Goal: Book appointment/travel/reservation

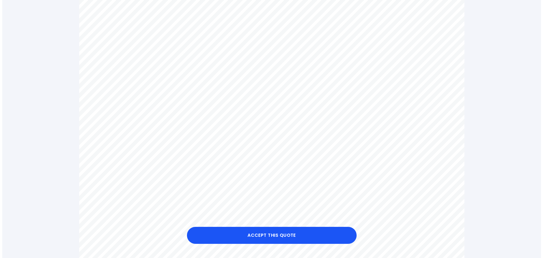
scroll to position [226, 0]
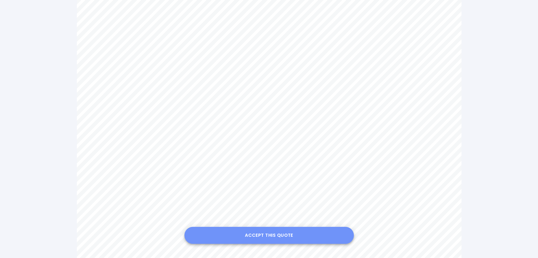
click at [265, 232] on button "Accept this Quote" at bounding box center [270, 234] width 170 height 17
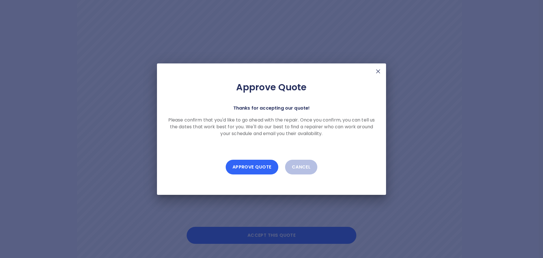
click at [256, 167] on button "Approve Quote" at bounding box center [252, 166] width 53 height 15
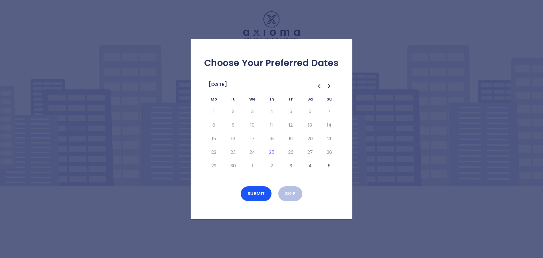
click at [263, 165] on tr "29 30 1 2 3 4 5" at bounding box center [271, 166] width 135 height 14
click at [328, 86] on icon "Go to the Next Month" at bounding box center [329, 86] width 7 height 7
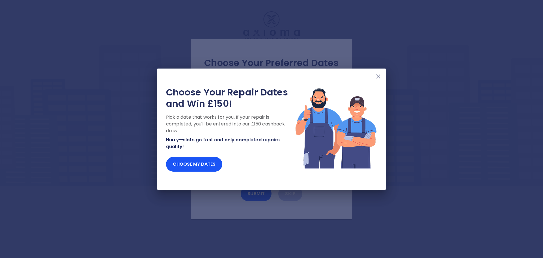
click at [378, 75] on img at bounding box center [378, 76] width 7 height 7
click at [198, 164] on button "Choose my dates" at bounding box center [194, 164] width 56 height 15
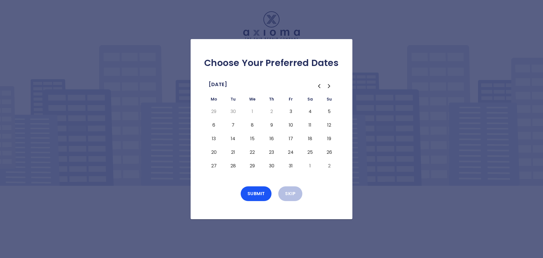
click at [290, 125] on button "10" at bounding box center [290, 124] width 10 height 9
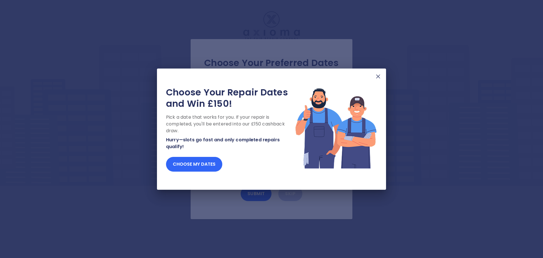
click at [192, 169] on button "Choose my dates" at bounding box center [194, 164] width 56 height 15
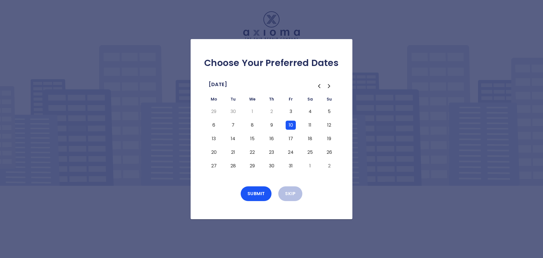
click at [292, 124] on button "10" at bounding box center [290, 124] width 10 height 9
click at [291, 124] on button "10" at bounding box center [290, 124] width 10 height 9
click at [264, 195] on button "Submit" at bounding box center [256, 193] width 31 height 15
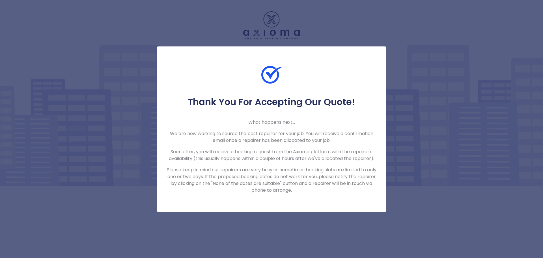
click at [360, 154] on p "Soon after, you will receive a booking request from the Axioma platform with th…" at bounding box center [271, 155] width 211 height 14
click at [301, 155] on p "Soon after, you will receive a booking request from the Axioma platform with th…" at bounding box center [271, 155] width 211 height 14
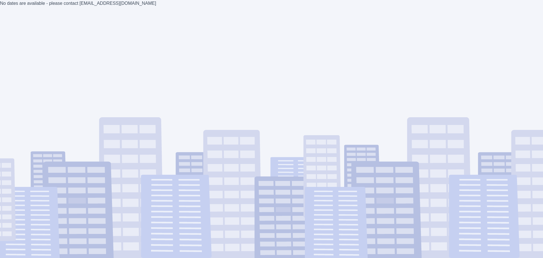
click at [91, 7] on div "No dates are available - please contact [EMAIL_ADDRESS][DOMAIN_NAME]" at bounding box center [271, 129] width 543 height 258
click at [84, 4] on div "No dates are available - please contact estimates@axioma.co.uk" at bounding box center [271, 129] width 543 height 258
drag, startPoint x: 75, startPoint y: 3, endPoint x: 124, endPoint y: 4, distance: 48.6
click at [124, 4] on div "No dates are available - please contact estimates@axioma.co.uk" at bounding box center [271, 129] width 543 height 258
copy div "estimates@axioma.co.uk"
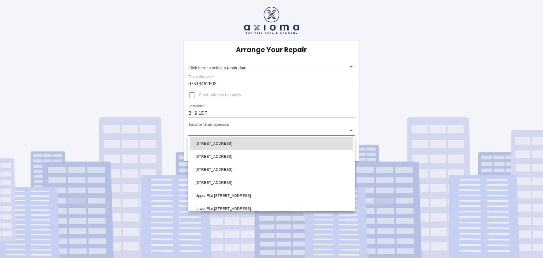
click at [231, 135] on body "Arrange Your Repair Click here to select a repair date ​ Phone Number   * 07513…" at bounding box center [271, 129] width 543 height 258
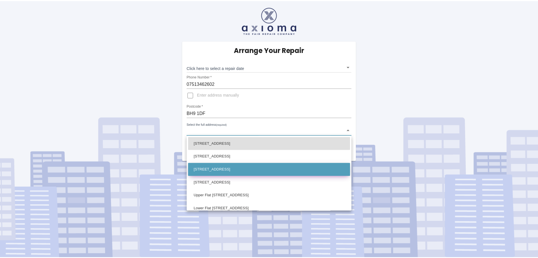
scroll to position [57, 0]
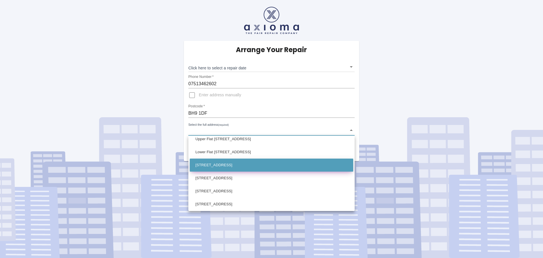
click at [228, 163] on li "43 Heron Court Road Bournemouth Dorset" at bounding box center [271, 164] width 163 height 13
type input "43 Heron Court Road Bournemouth Dorset"
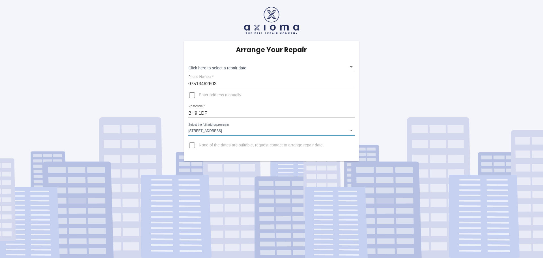
click at [220, 67] on body "Arrange Your Repair Click here to select a repair date ​ Phone Number   * 07513…" at bounding box center [271, 129] width 543 height 258
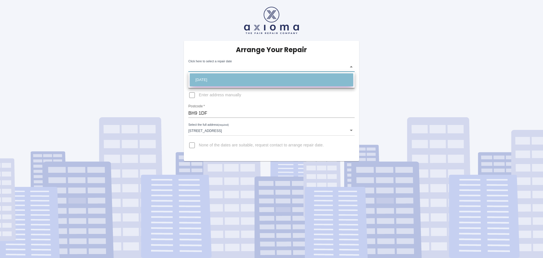
click at [213, 81] on li "Fri Oct 10 2025" at bounding box center [271, 79] width 163 height 13
type input "2025-10-10T00:00:00.000Z"
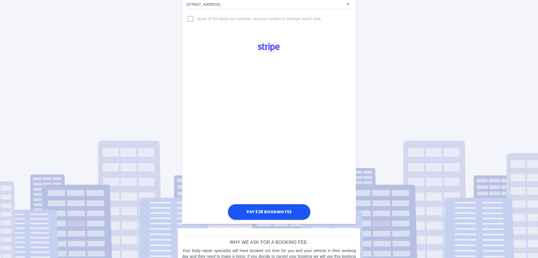
scroll to position [141, 0]
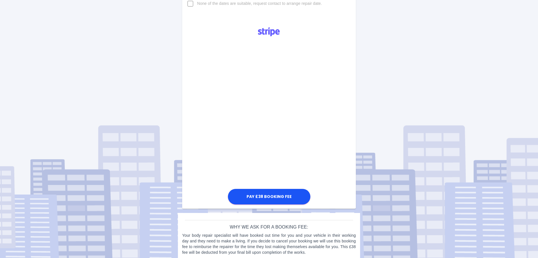
click at [364, 129] on div "Arrange Your Repair Click here to select a repair date Fri Oct 10 2025 2025-10-…" at bounding box center [269, 62] width 547 height 406
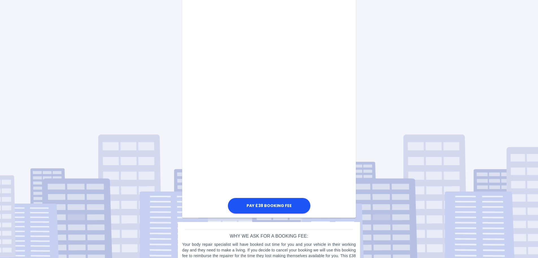
scroll to position [246, 0]
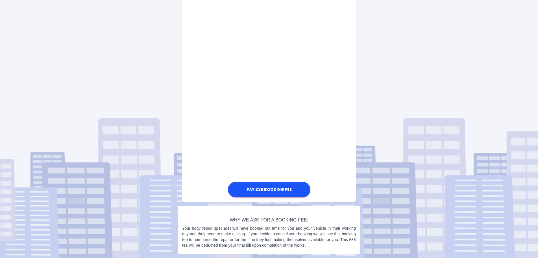
click at [325, 102] on div "Pay £38 Booking Fee" at bounding box center [269, 58] width 174 height 281
click at [292, 183] on button "Pay £38 Booking Fee" at bounding box center [269, 189] width 83 height 16
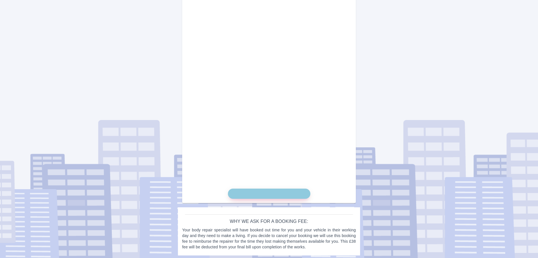
scroll to position [213, 0]
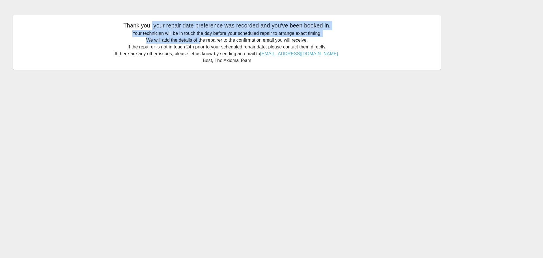
drag, startPoint x: 163, startPoint y: 27, endPoint x: 220, endPoint y: 49, distance: 60.5
click at [201, 40] on div "Thank you, your repair date preference was recorded and you've been booked in. …" at bounding box center [227, 42] width 428 height 54
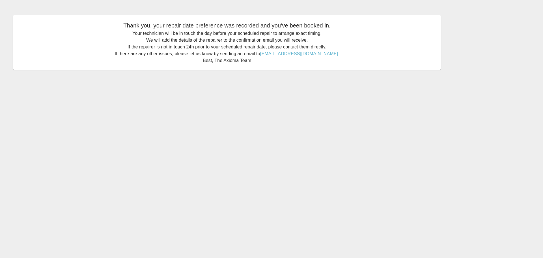
click at [225, 49] on p "Your technician will be in touch the day before your scheduled repair to arrang…" at bounding box center [227, 47] width 416 height 34
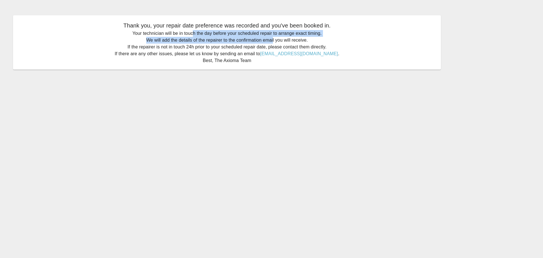
drag, startPoint x: 207, startPoint y: 35, endPoint x: 295, endPoint y: 37, distance: 87.4
click at [286, 38] on p "Your technician will be in touch the day before your scheduled repair to arrang…" at bounding box center [227, 47] width 416 height 34
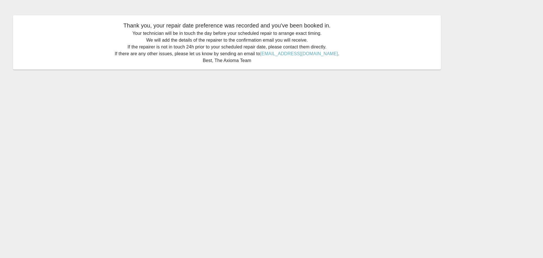
click at [298, 37] on p "Your technician will be in touch the day before your scheduled repair to arrang…" at bounding box center [227, 47] width 416 height 34
drag, startPoint x: 146, startPoint y: 41, endPoint x: 294, endPoint y: 40, distance: 147.6
click at [285, 40] on p "Your technician will be in touch the day before your scheduled repair to arrang…" at bounding box center [227, 47] width 416 height 34
click at [191, 53] on p "Your technician will be in touch the day before your scheduled repair to arrang…" at bounding box center [227, 47] width 416 height 34
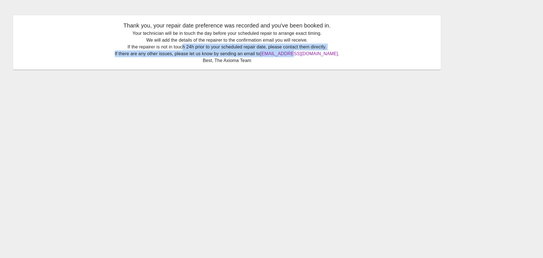
drag, startPoint x: 181, startPoint y: 45, endPoint x: 301, endPoint y: 55, distance: 120.0
click at [302, 55] on p "Your technician will be in touch the day before your scheduled repair to arrang…" at bounding box center [227, 47] width 416 height 34
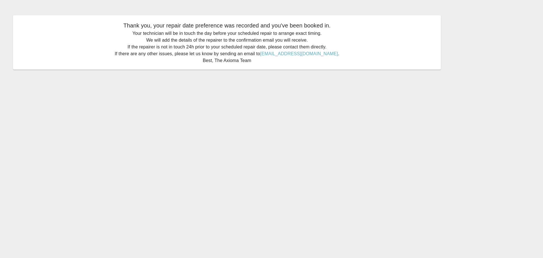
click at [214, 36] on p "Your technician will be in touch the day before your scheduled repair to arrang…" at bounding box center [227, 47] width 416 height 34
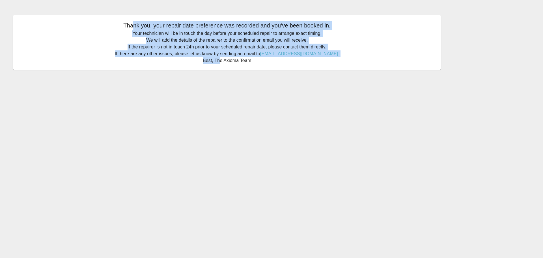
drag, startPoint x: 132, startPoint y: 23, endPoint x: 227, endPoint y: 64, distance: 103.3
click at [225, 64] on div "Thank you, your repair date preference was recorded and you've been booked in. …" at bounding box center [227, 42] width 428 height 54
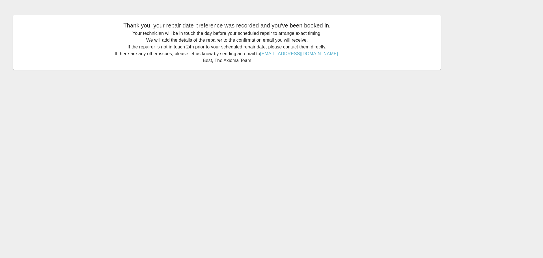
click at [233, 66] on div "Thank you, your repair date preference was recorded and you've been booked in. …" at bounding box center [227, 42] width 428 height 54
